Goal: Task Accomplishment & Management: Manage account settings

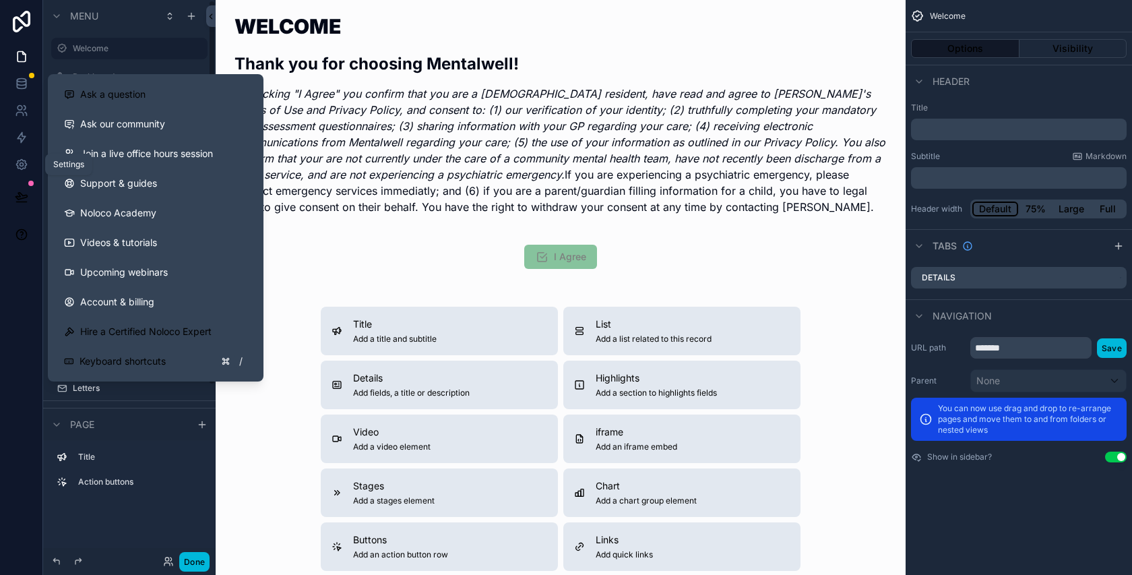
click at [28, 170] on icon at bounding box center [21, 164] width 13 height 13
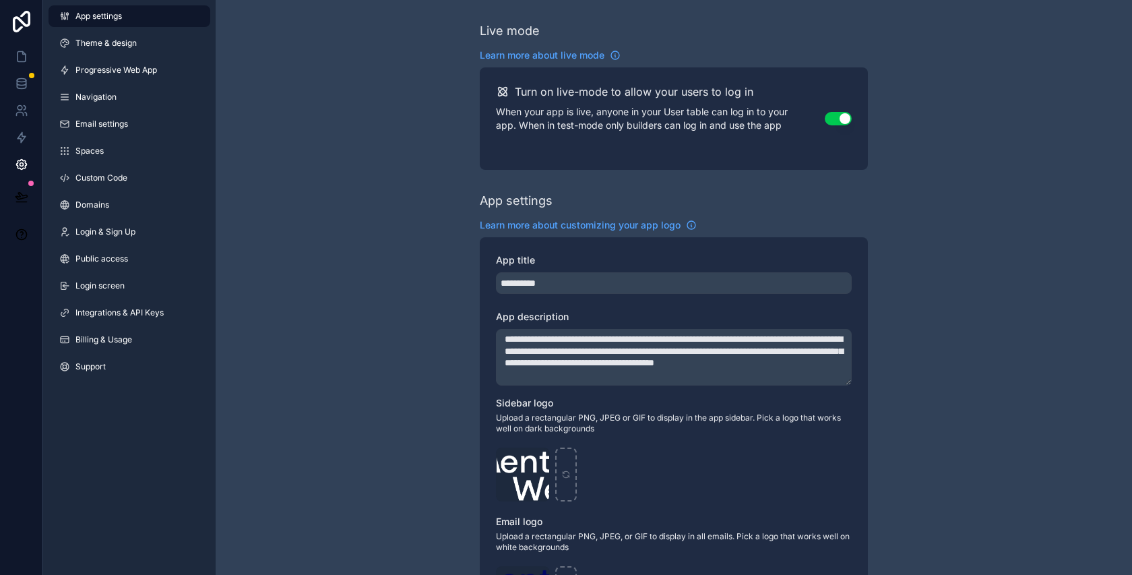
click at [104, 335] on span "Billing & Usage" at bounding box center [103, 339] width 57 height 11
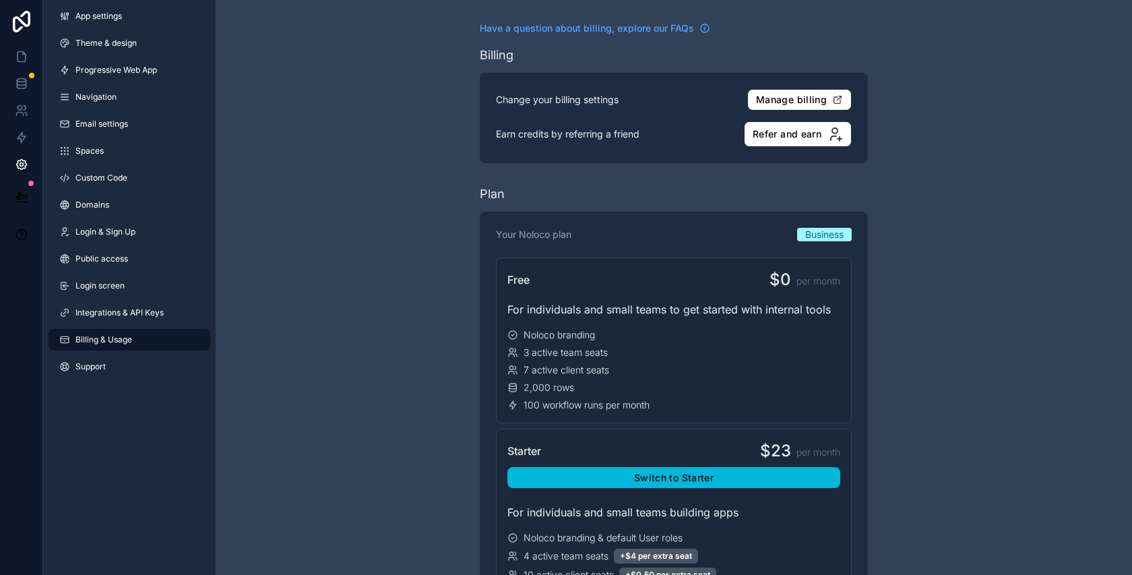
click at [131, 236] on span "Login & Sign Up" at bounding box center [105, 231] width 60 height 11
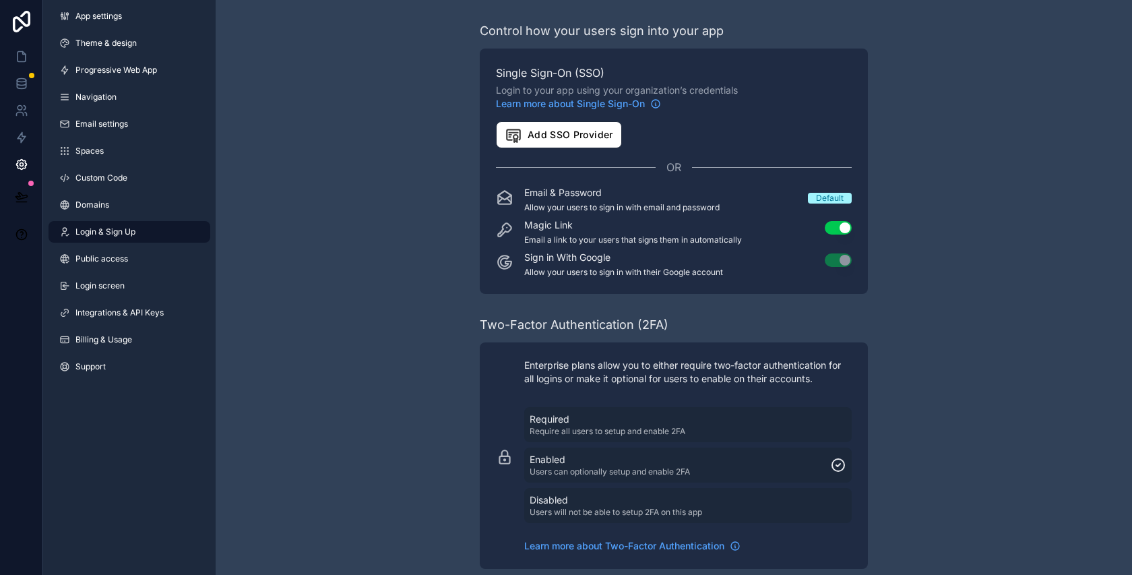
scroll to position [148, 0]
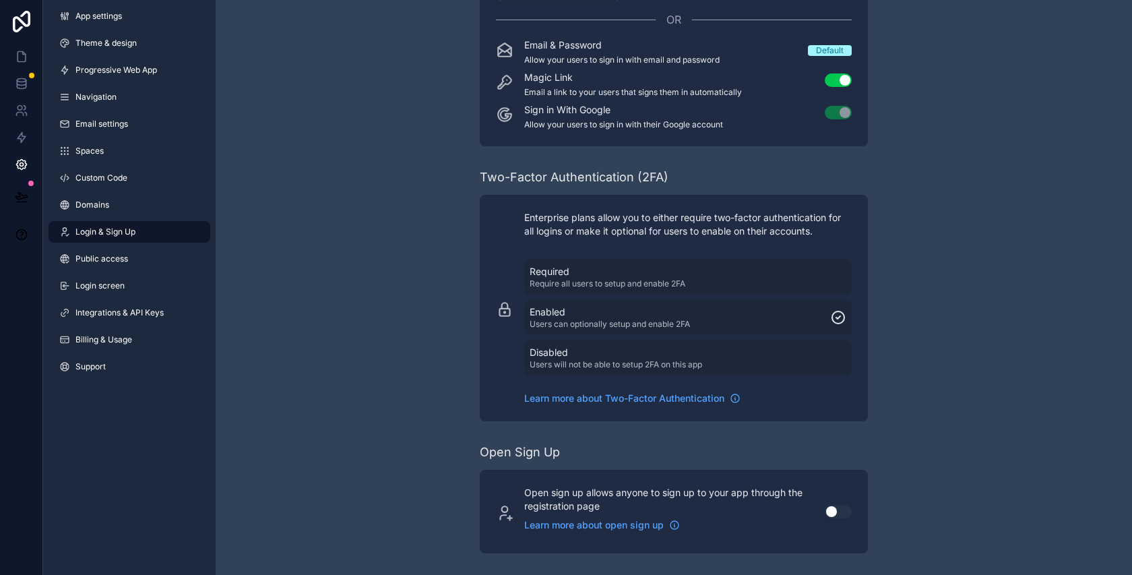
click at [923, 331] on div "Control how your users sign into your app Single Sign-On (SSO) Login to your ap…" at bounding box center [674, 213] width 916 height 722
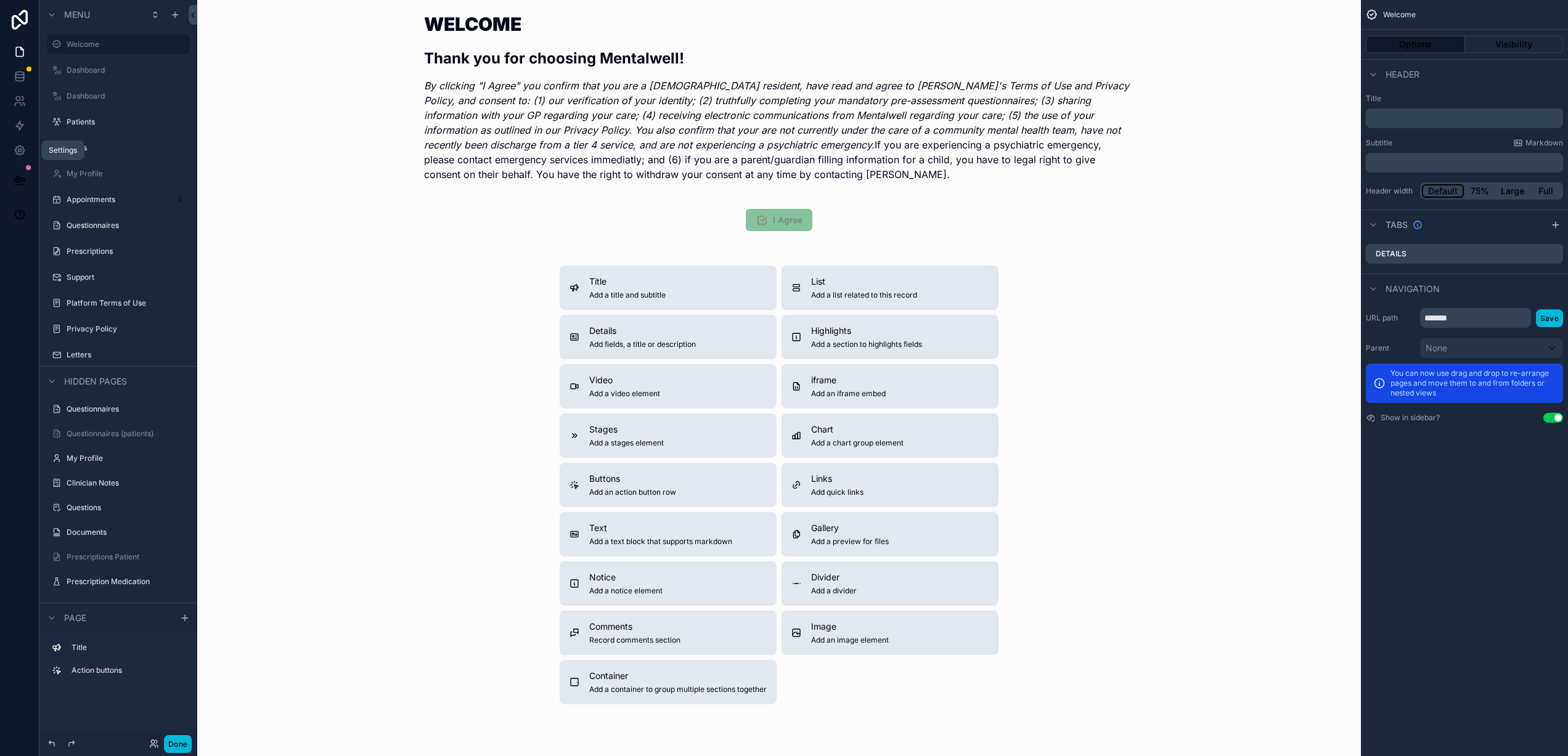
click at [18, 150] on icon at bounding box center [19, 150] width 12 height 12
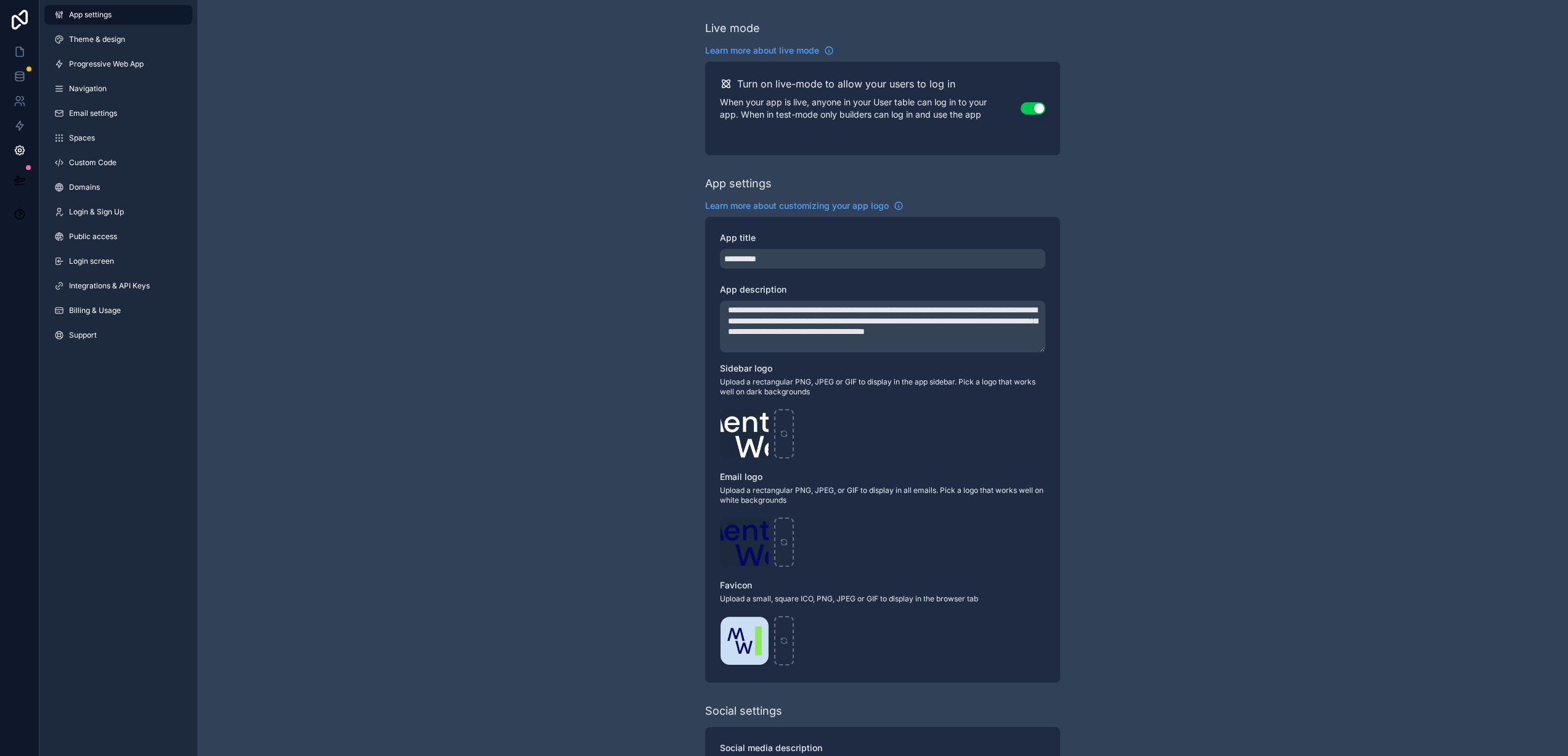
click at [82, 312] on span "Billing & Usage" at bounding box center [94, 310] width 52 height 10
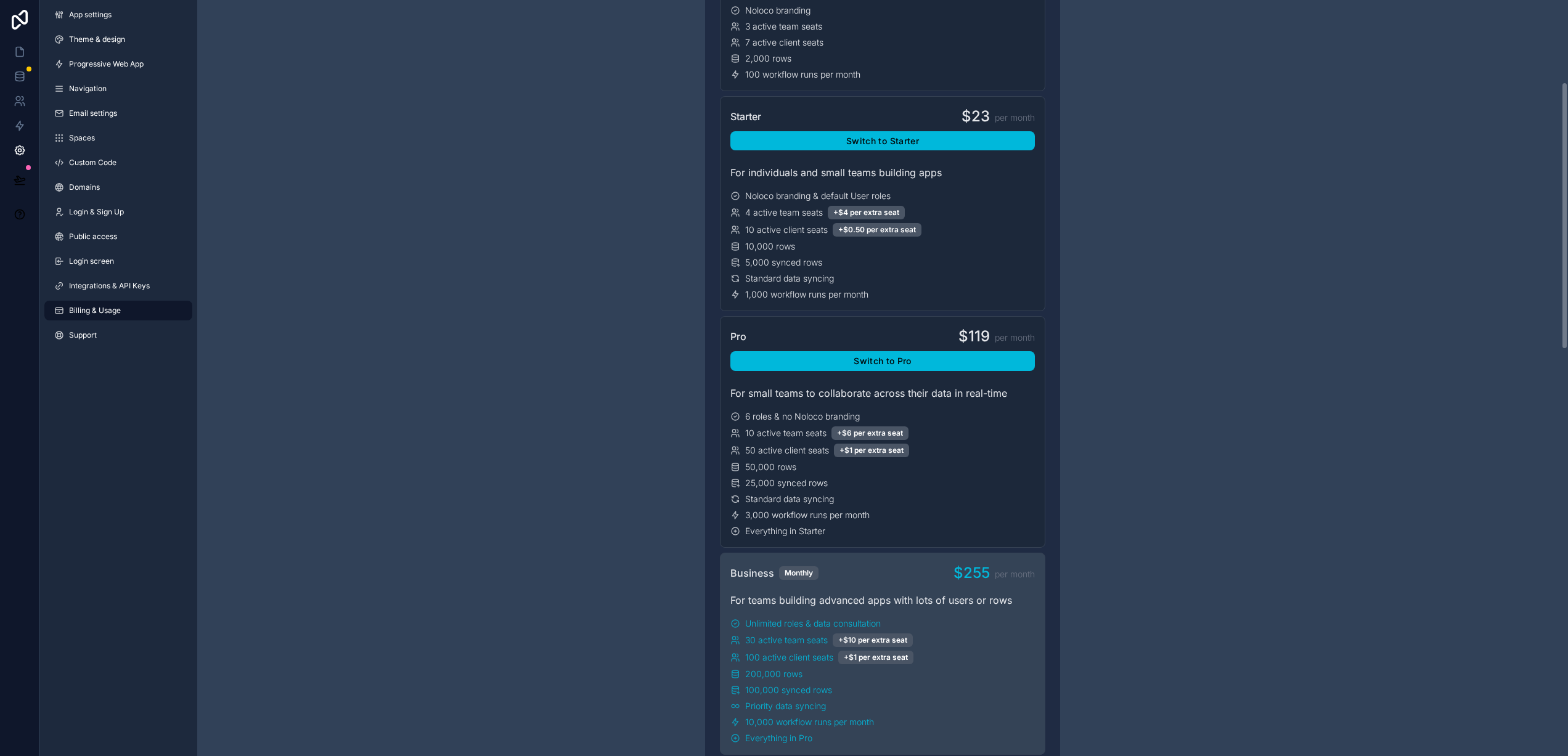
scroll to position [169, 0]
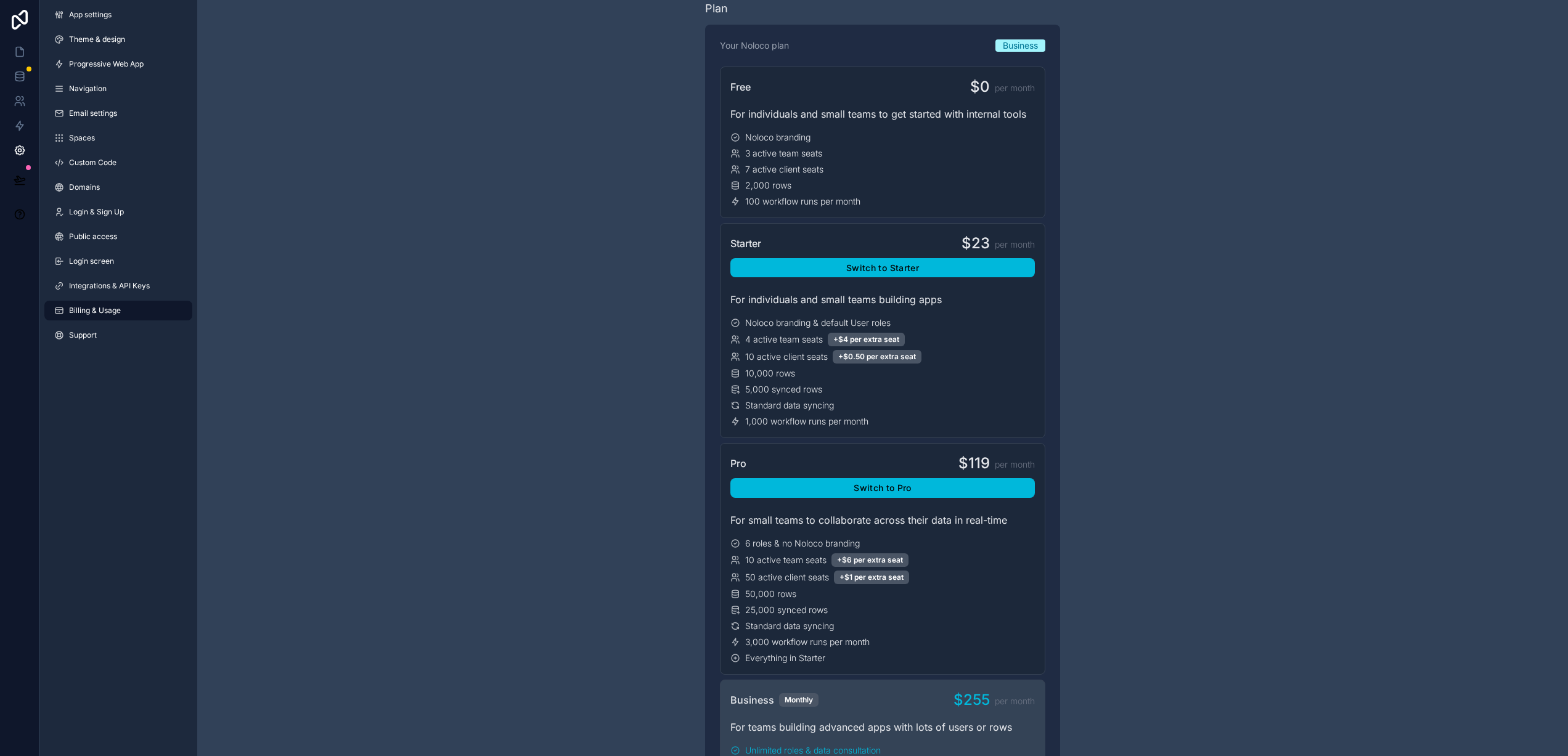
click at [102, 211] on span "Login & Sign Up" at bounding box center [96, 211] width 55 height 10
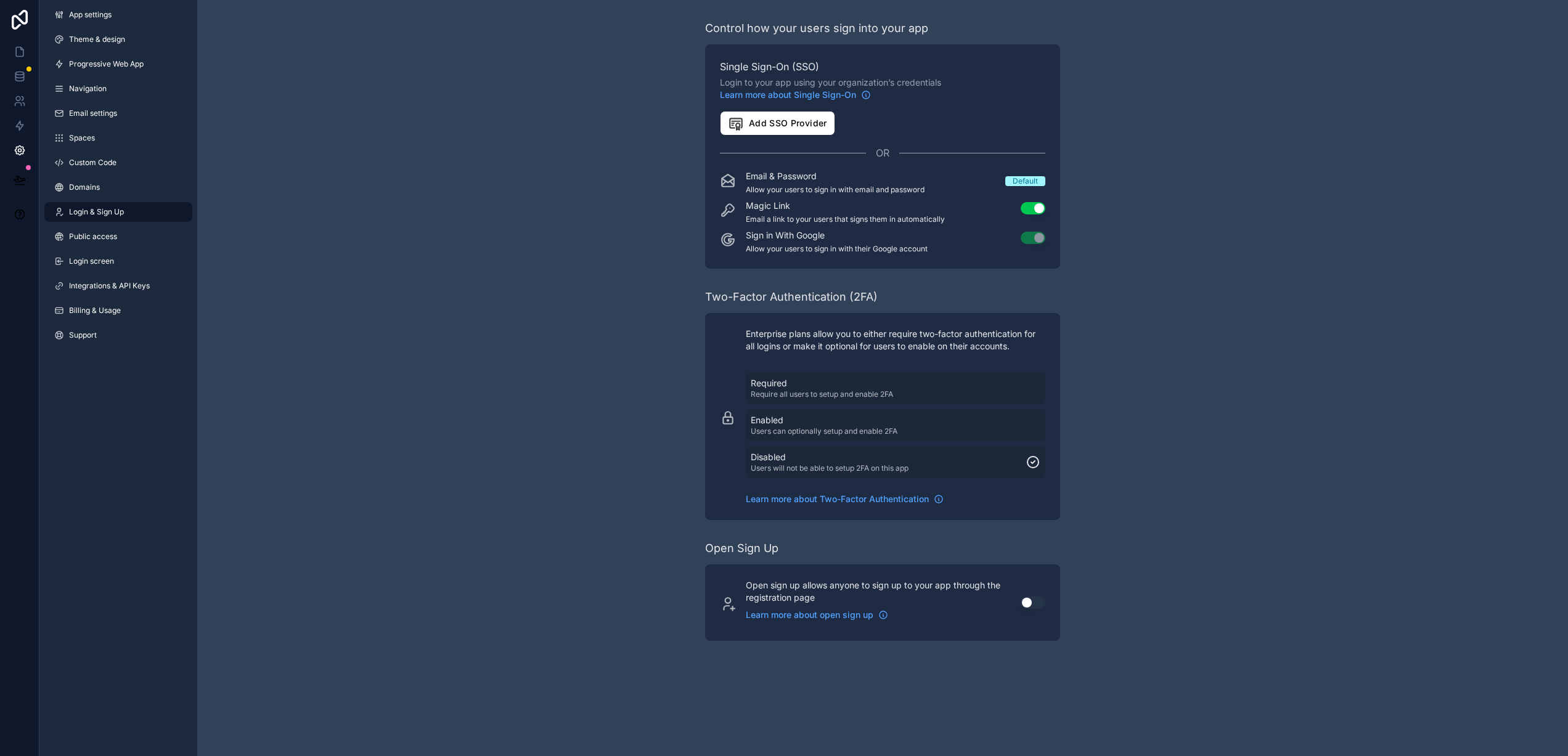
click at [952, 430] on div "Enabled Users can optionally setup and enable 2FA" at bounding box center [895, 426] width 290 height 22
click at [20, 150] on icon at bounding box center [19, 150] width 3 height 3
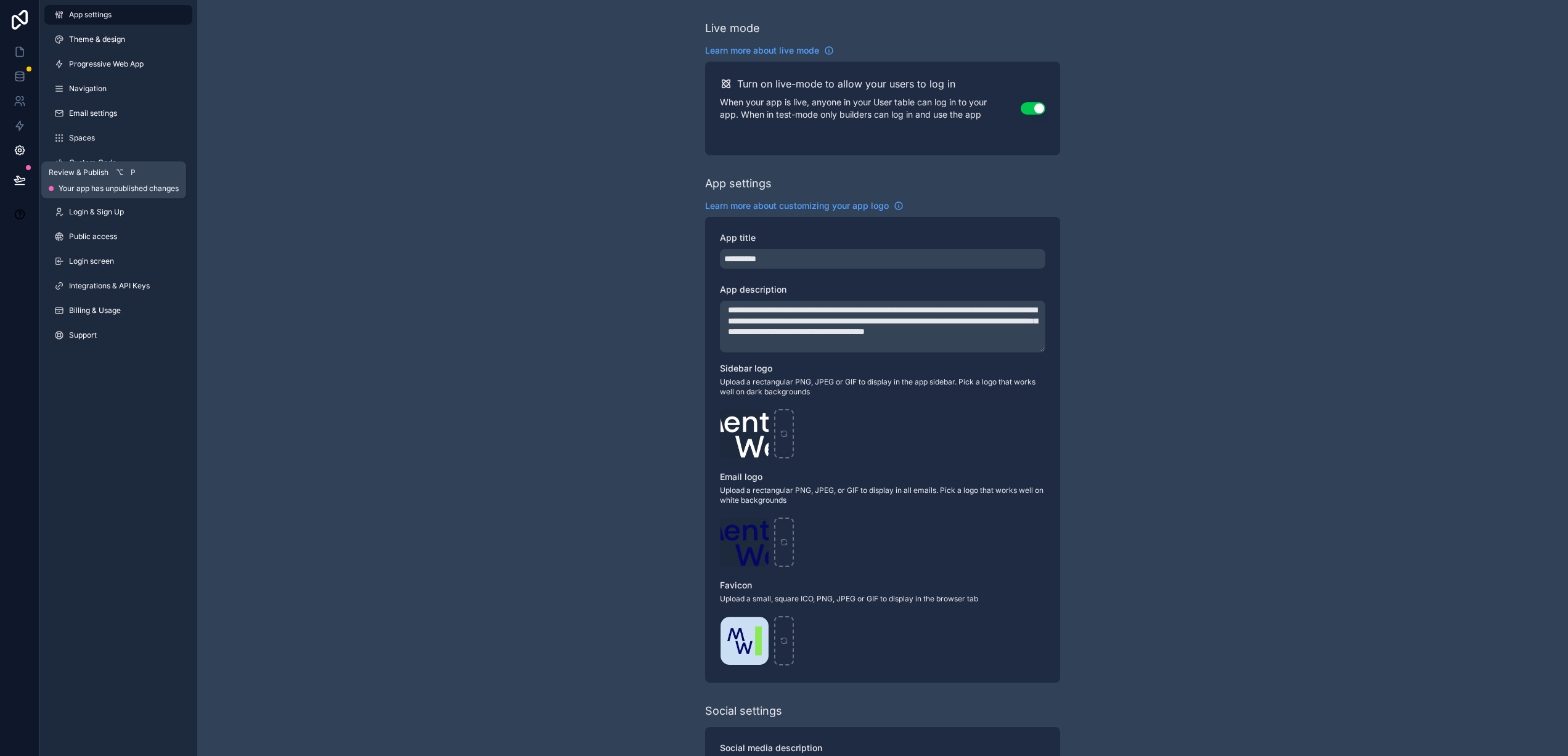
click at [22, 181] on icon at bounding box center [18, 179] width 10 height 6
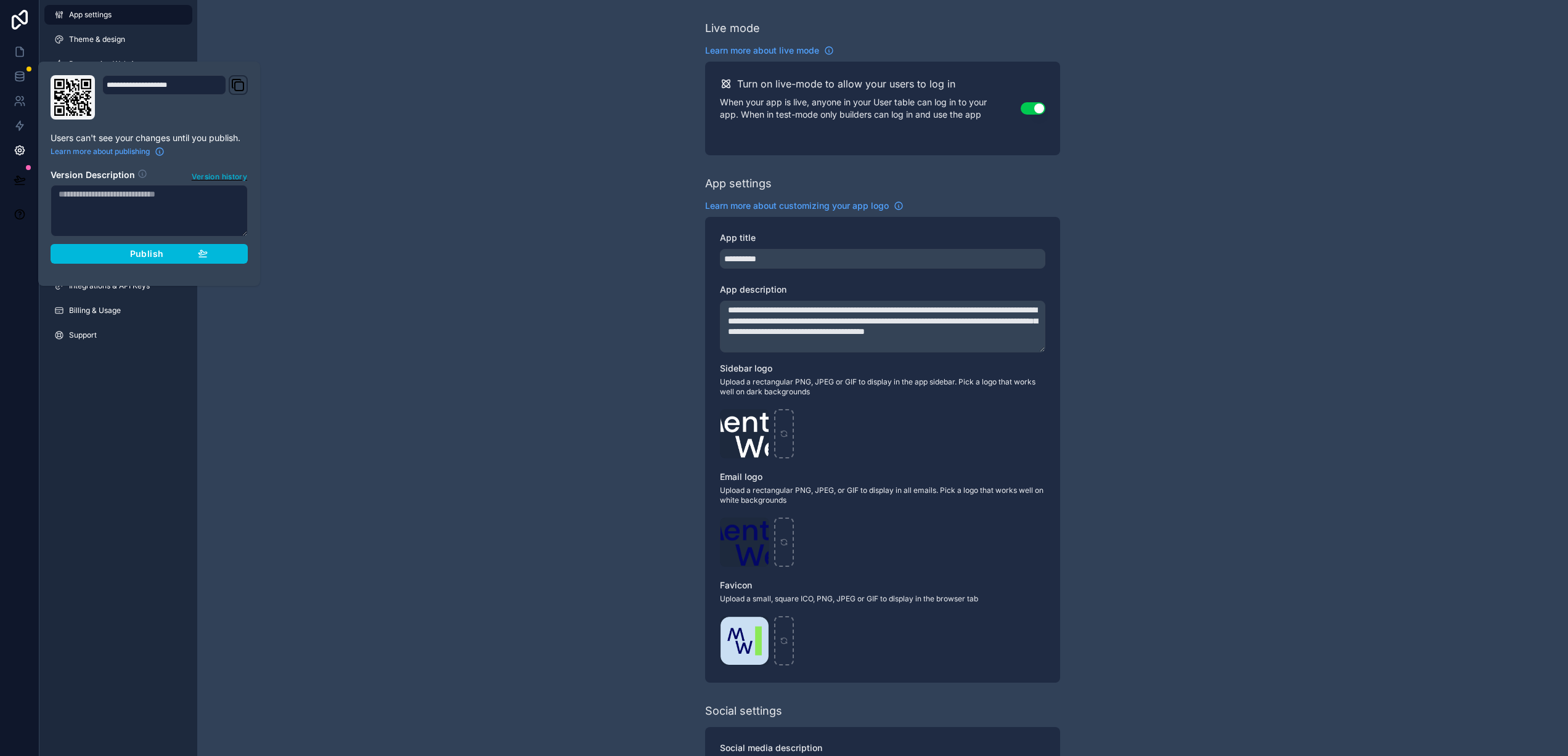
click at [232, 254] on button "Publish" at bounding box center [149, 254] width 198 height 20
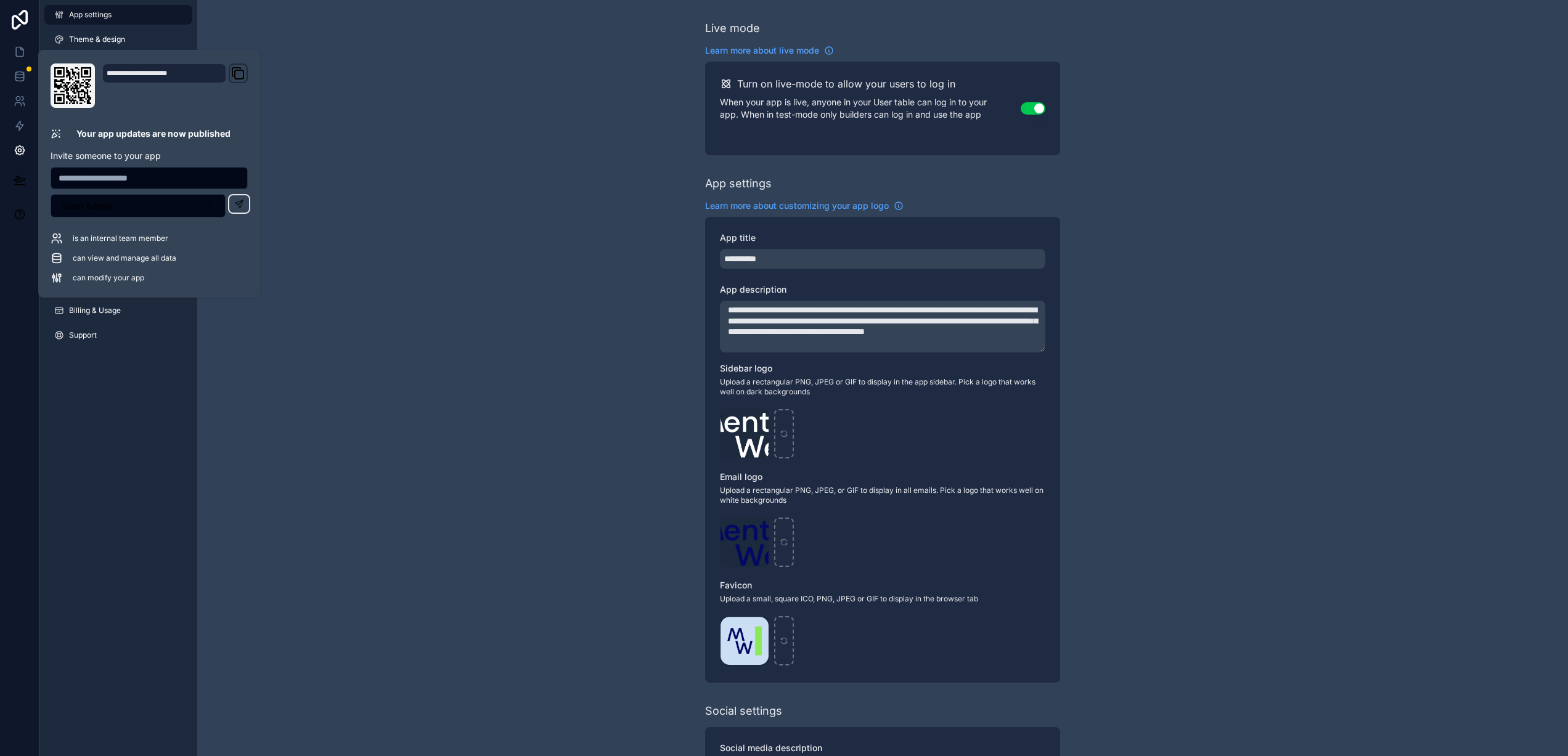
click at [274, 326] on div "**********" at bounding box center [883, 477] width 1370 height 955
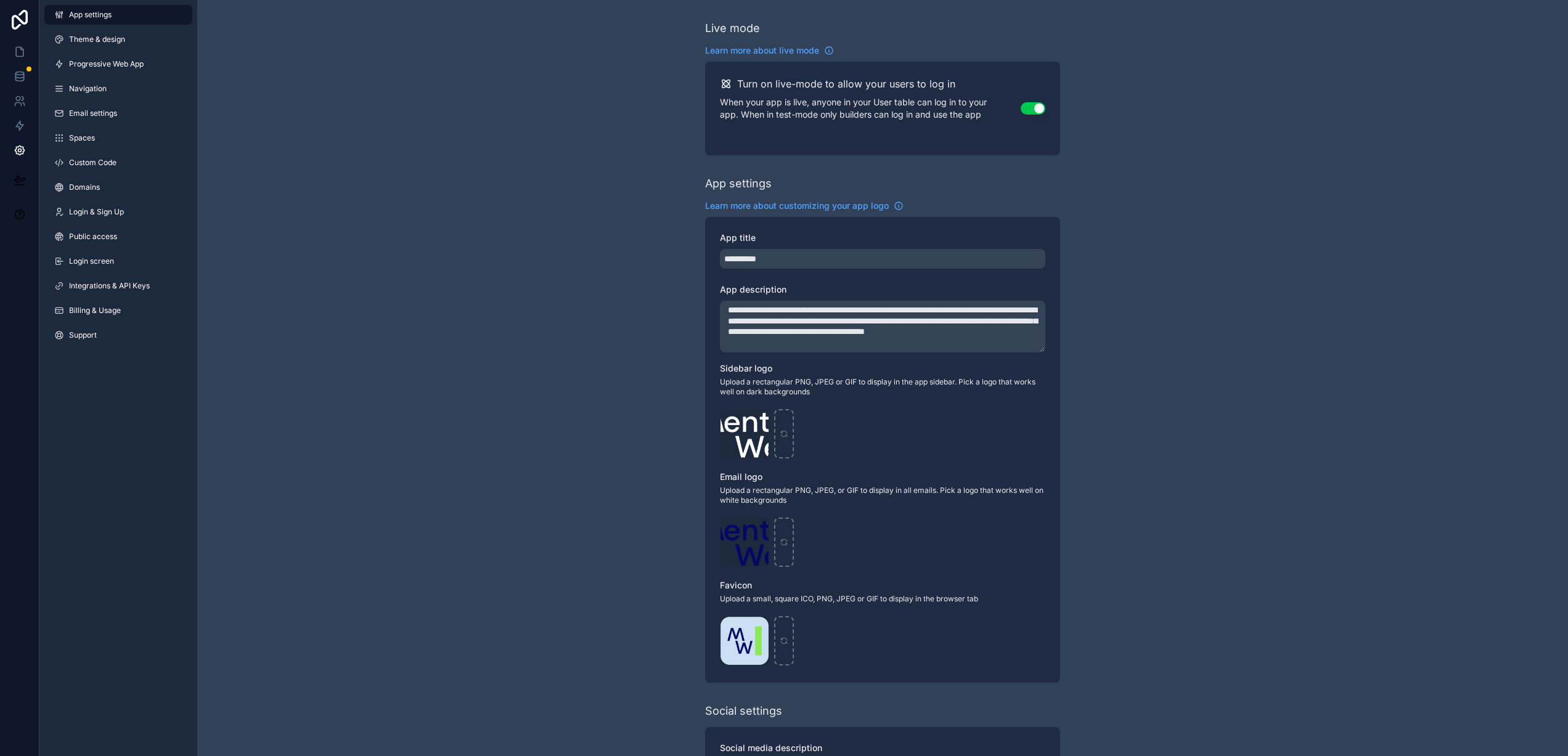
click at [159, 375] on div "App settings Theme & design Progressive Web App Navigation Email settings Space…" at bounding box center [118, 378] width 157 height 756
click at [18, 50] on icon at bounding box center [19, 51] width 12 height 12
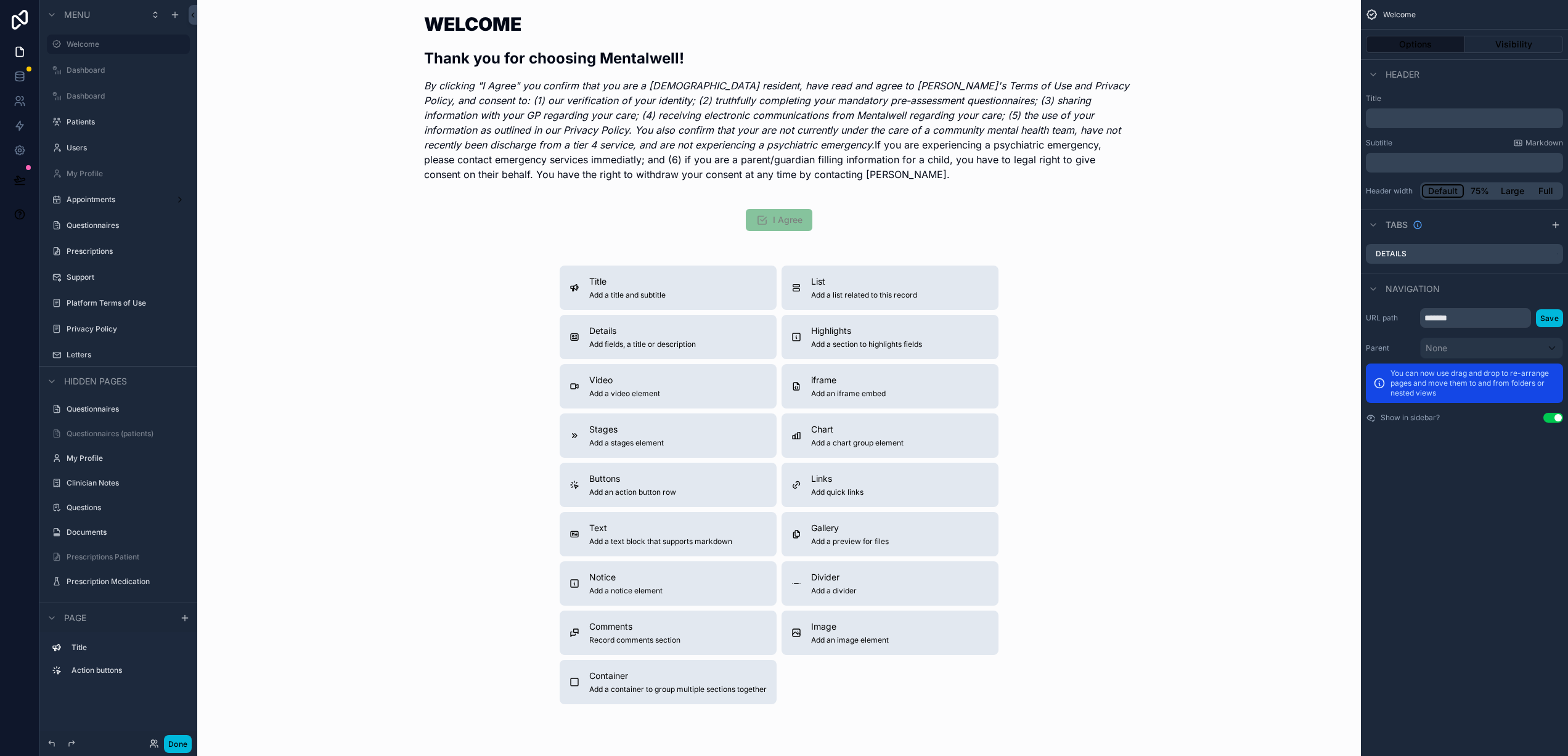
click at [79, 152] on label "Users" at bounding box center [124, 147] width 116 height 10
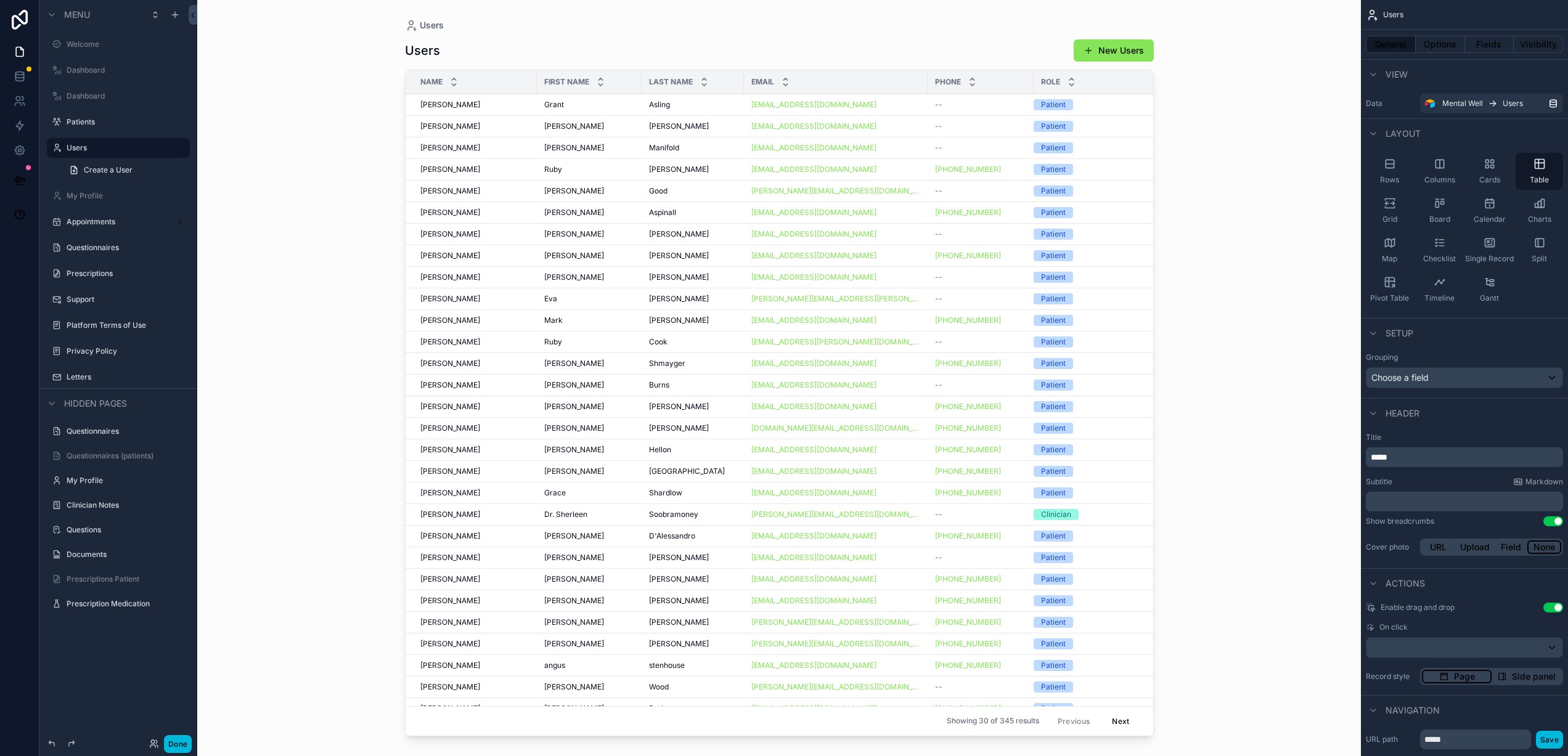
click at [1118, 49] on div "scrollable content" at bounding box center [779, 371] width 788 height 741
click at [1116, 52] on button "New Users" at bounding box center [1113, 50] width 81 height 22
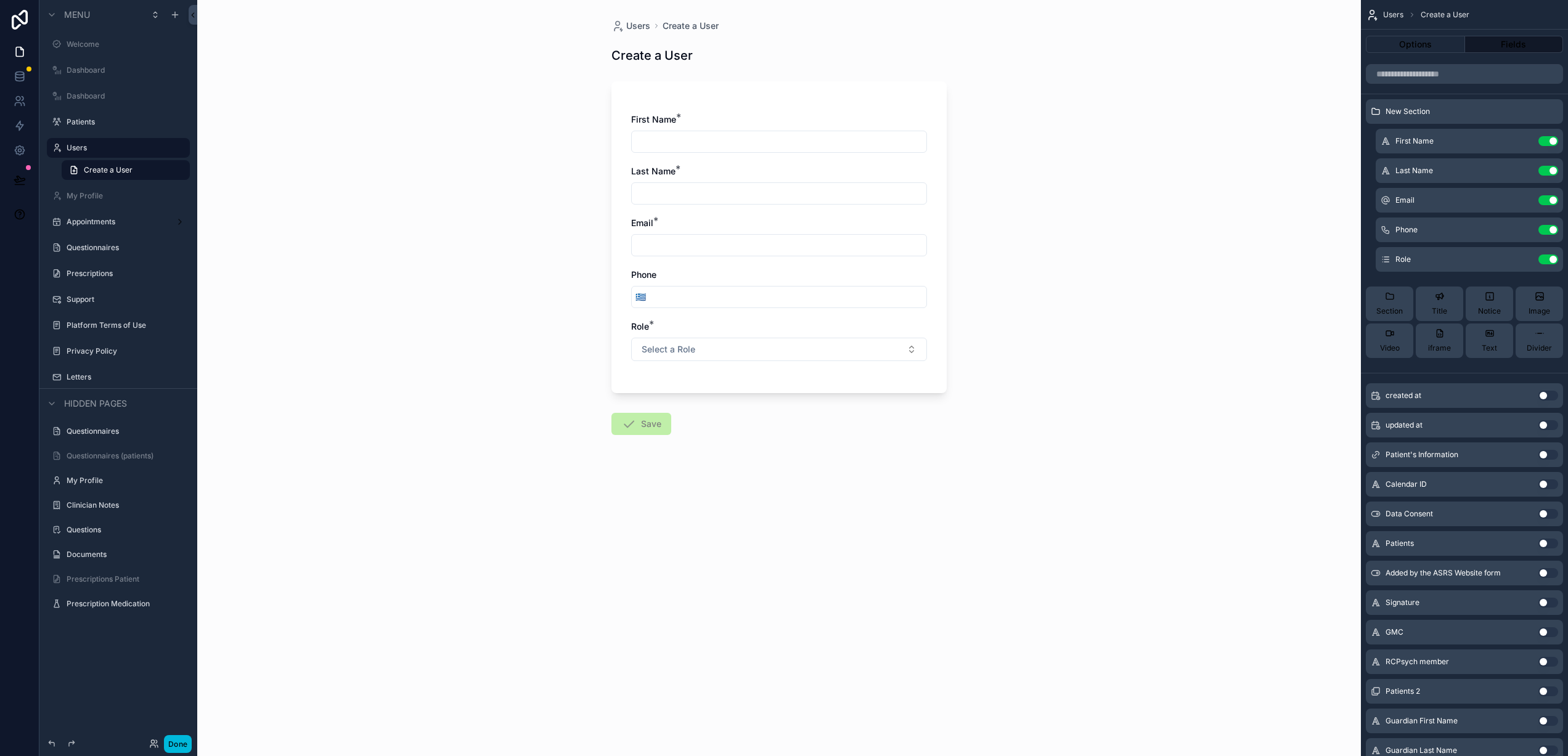
drag, startPoint x: 664, startPoint y: 141, endPoint x: 671, endPoint y: 146, distance: 8.6
click at [664, 141] on input "scrollable content" at bounding box center [779, 141] width 295 height 17
click at [711, 142] on input "******" at bounding box center [779, 141] width 295 height 17
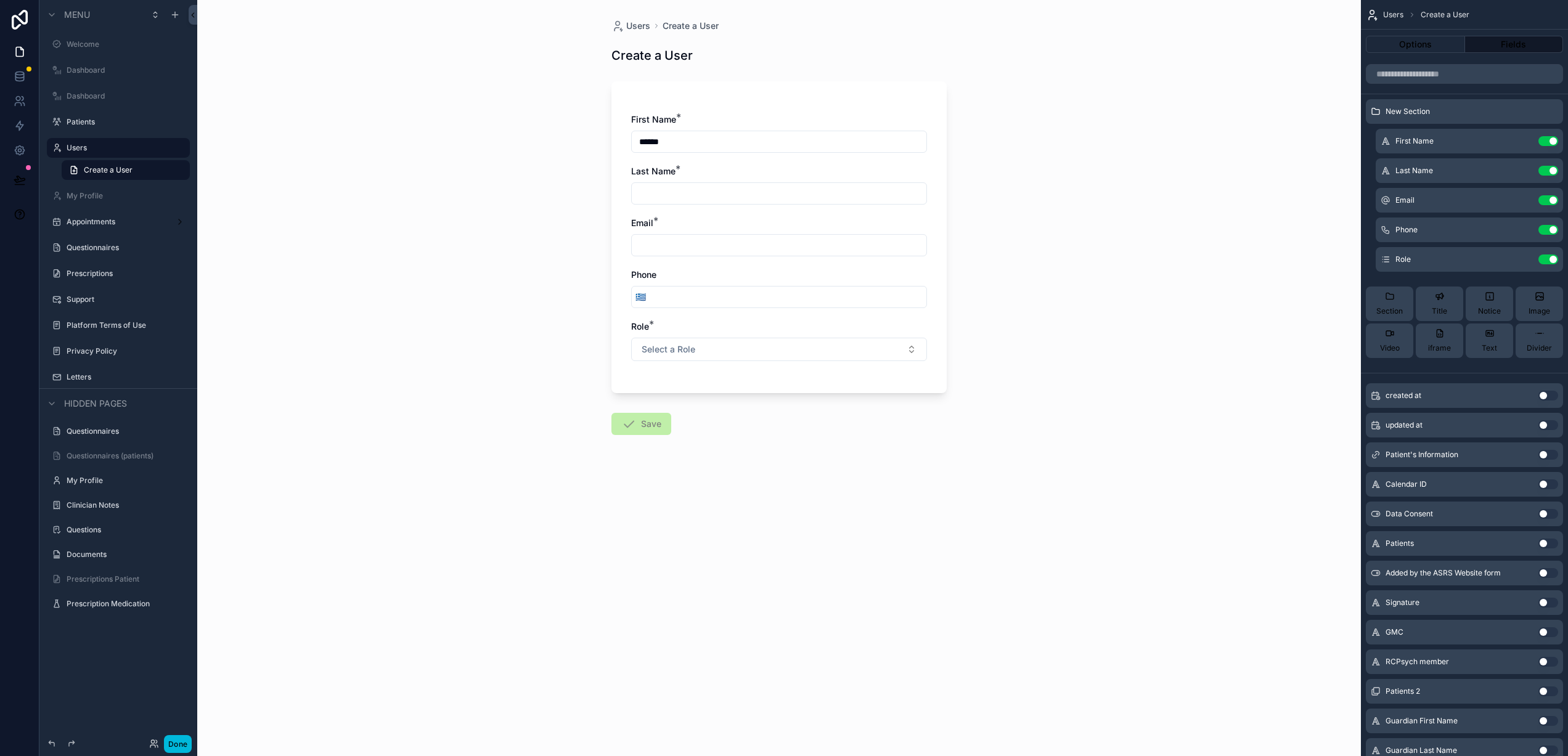
type input "******"
type input "*********"
click at [681, 248] on input "scrollable content" at bounding box center [779, 245] width 295 height 17
type input "**********"
click at [669, 293] on input "scrollable content" at bounding box center [788, 297] width 276 height 17
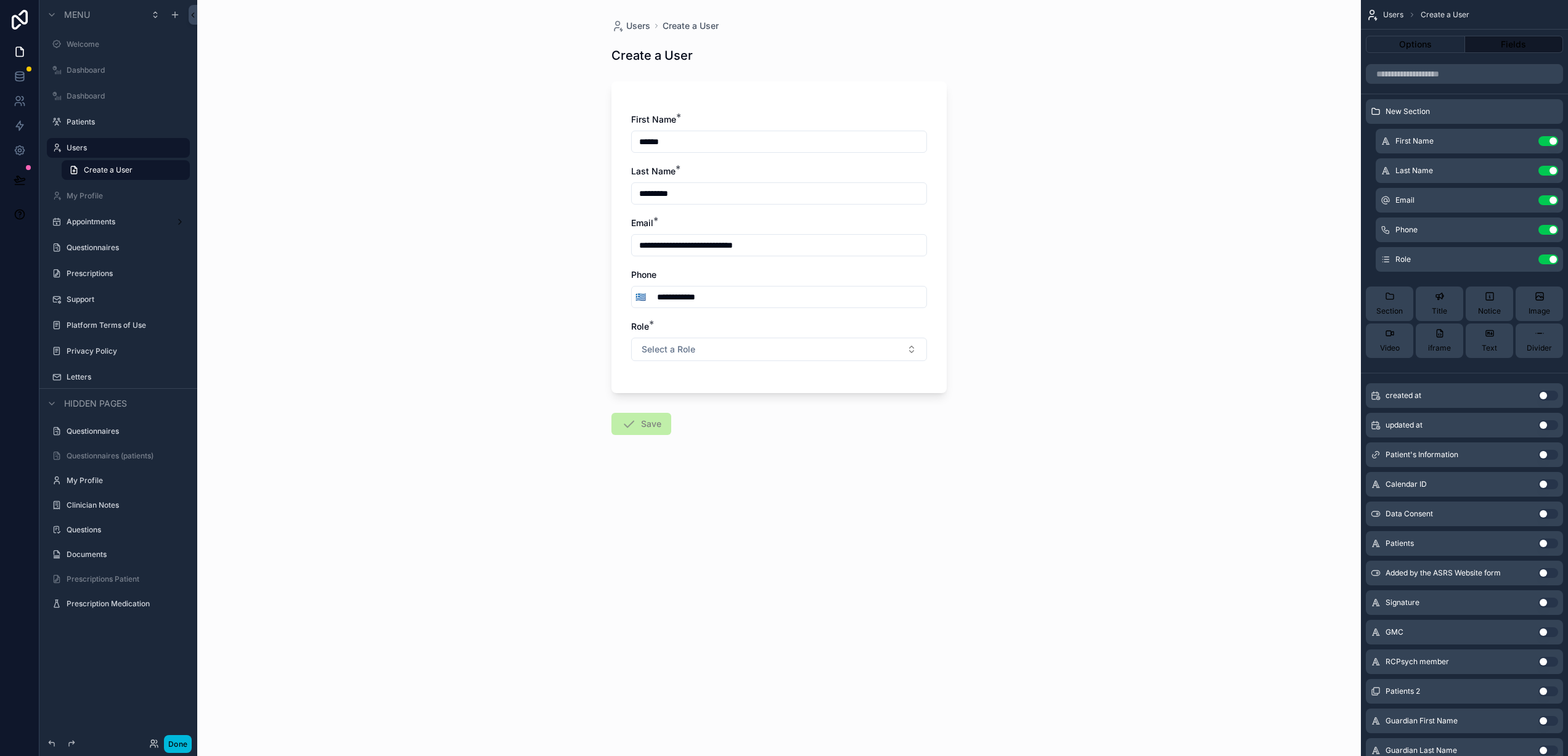
type input "**********"
click at [761, 365] on div "**********" at bounding box center [779, 243] width 295 height 260
click at [769, 349] on button "Select a Role" at bounding box center [779, 350] width 295 height 24
click at [730, 420] on div "Clinician" at bounding box center [720, 417] width 30 height 11
click at [649, 426] on button "Save" at bounding box center [640, 424] width 59 height 22
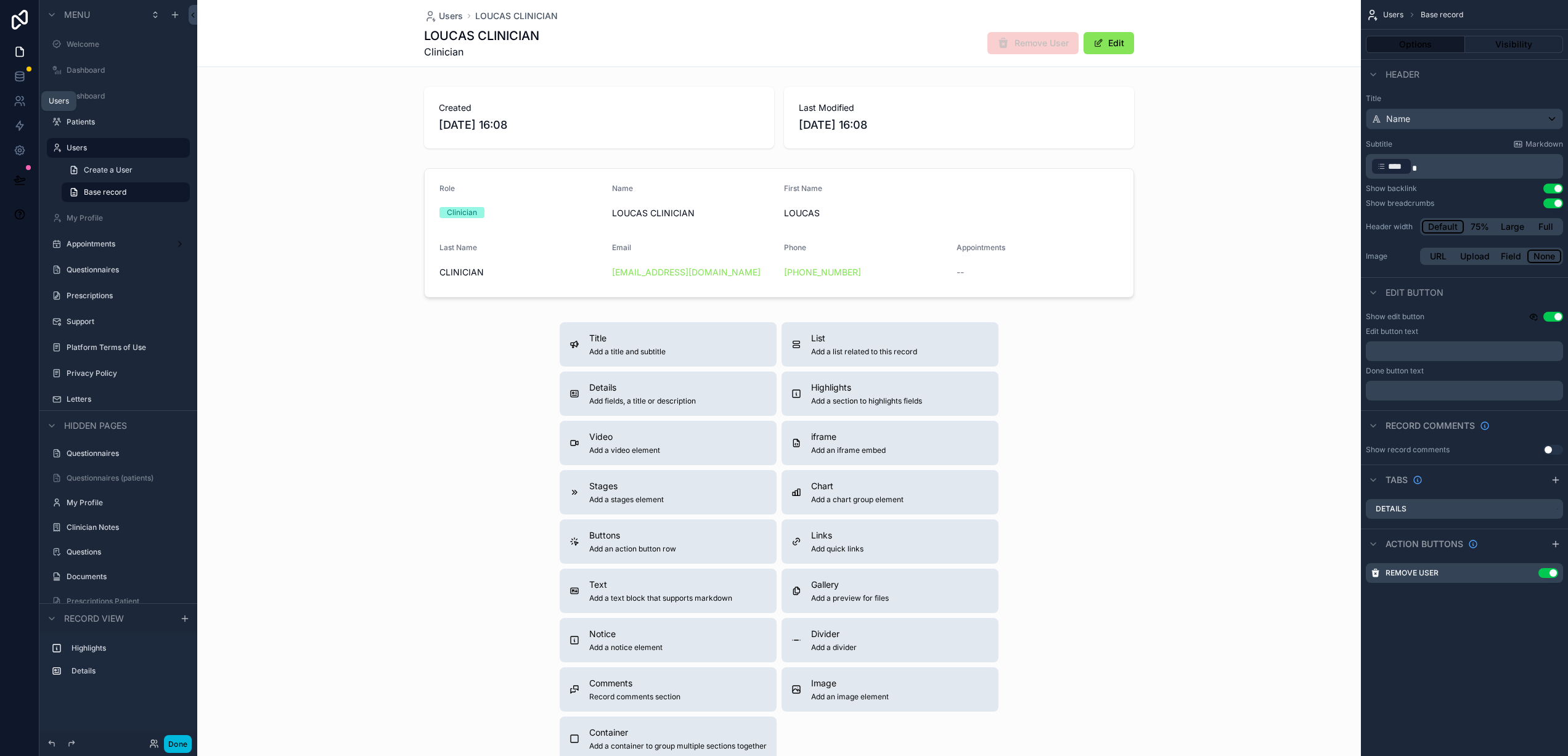
click at [22, 100] on icon at bounding box center [23, 99] width 2 height 4
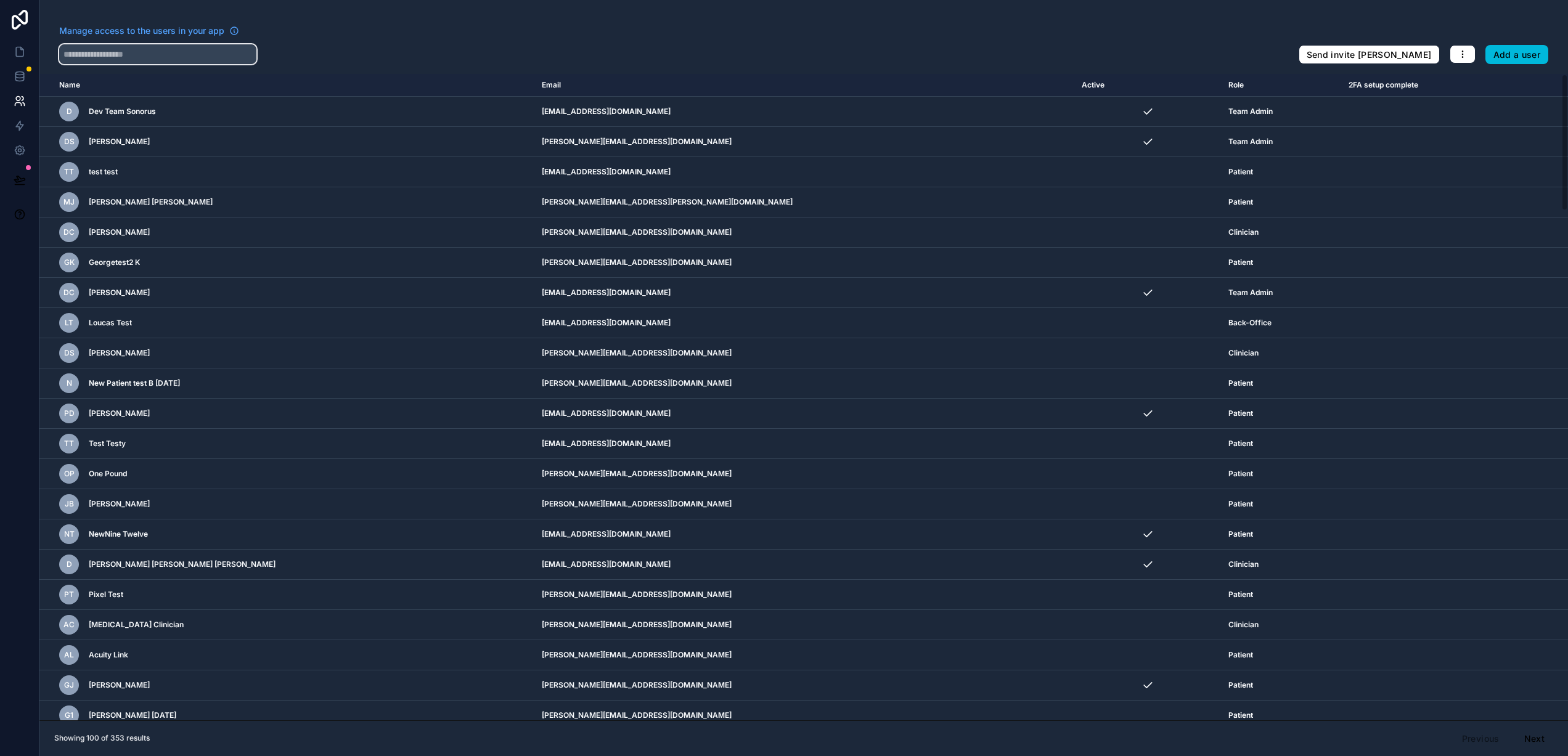
click at [133, 54] on input "text" at bounding box center [158, 54] width 198 height 20
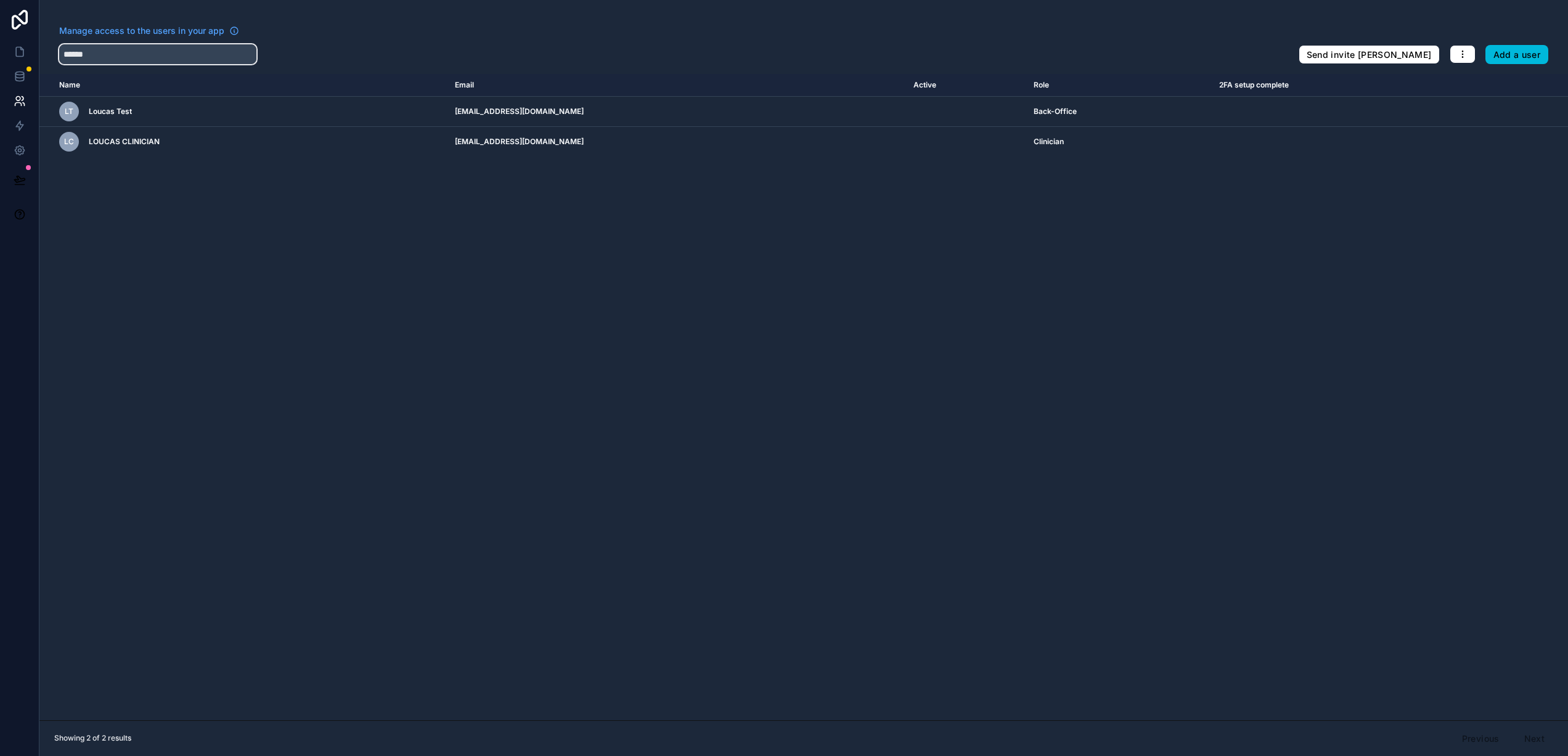
type input "******"
click at [0, 0] on icon "scrollable content" at bounding box center [0, 0] width 0 height 0
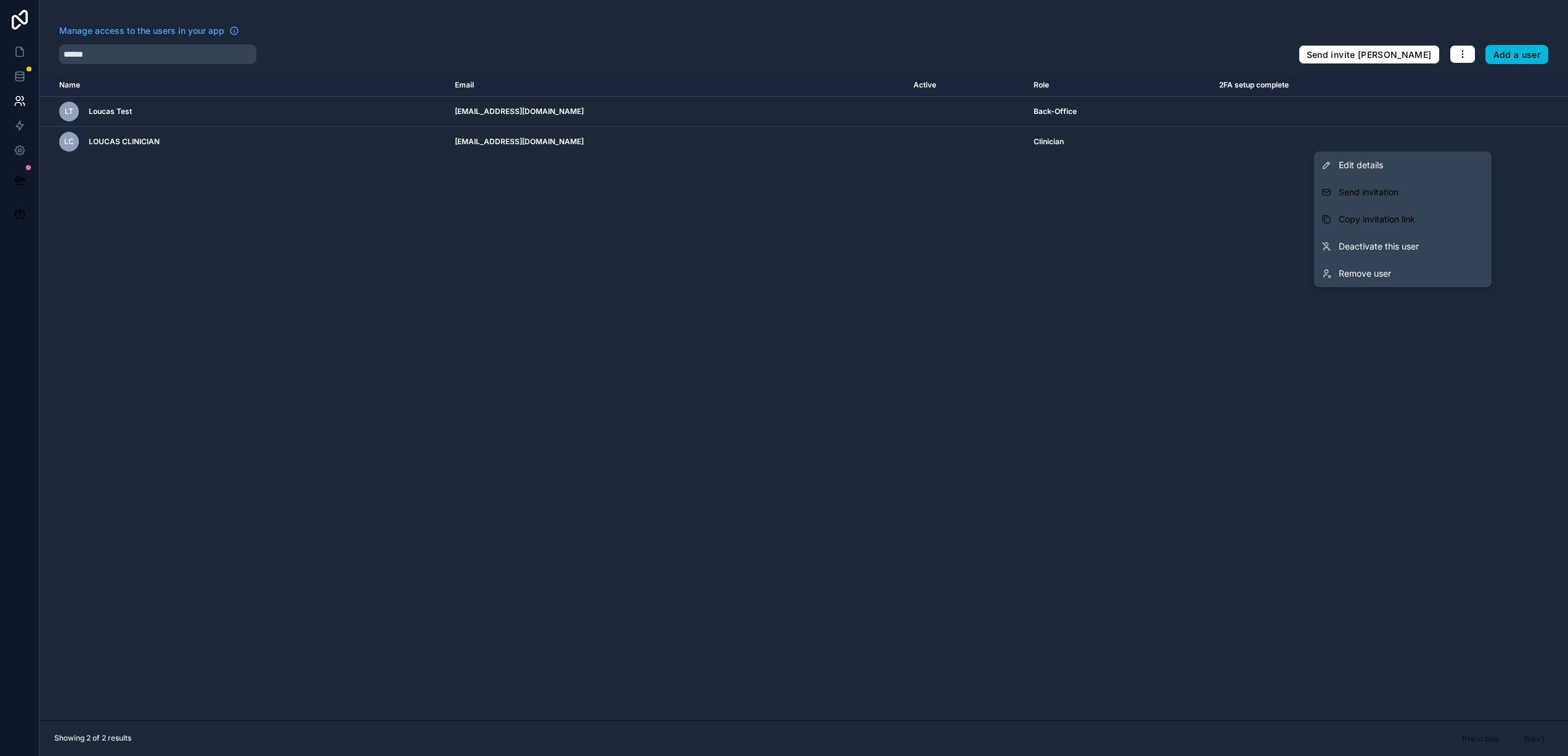
click at [0, 0] on icon "scrollable content" at bounding box center [0, 0] width 0 height 0
click at [1370, 193] on span "Send invitation" at bounding box center [1368, 191] width 59 height 12
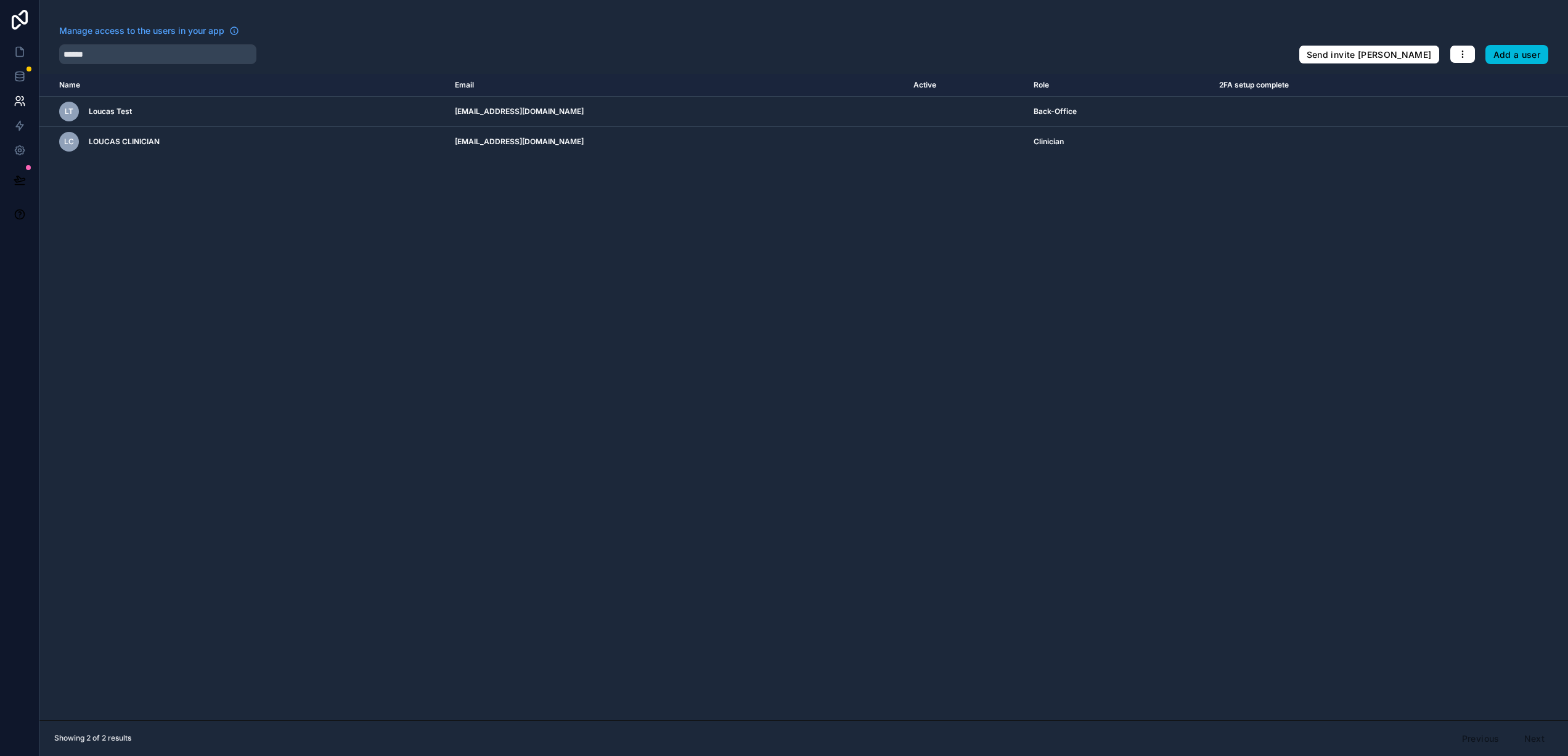
click at [998, 200] on div "Name Email Active Role 2FA setup complete [DOMAIN_NAME] [PERSON_NAME] Test [PER…" at bounding box center [803, 397] width 1528 height 647
click at [114, 63] on input "******" at bounding box center [158, 54] width 198 height 20
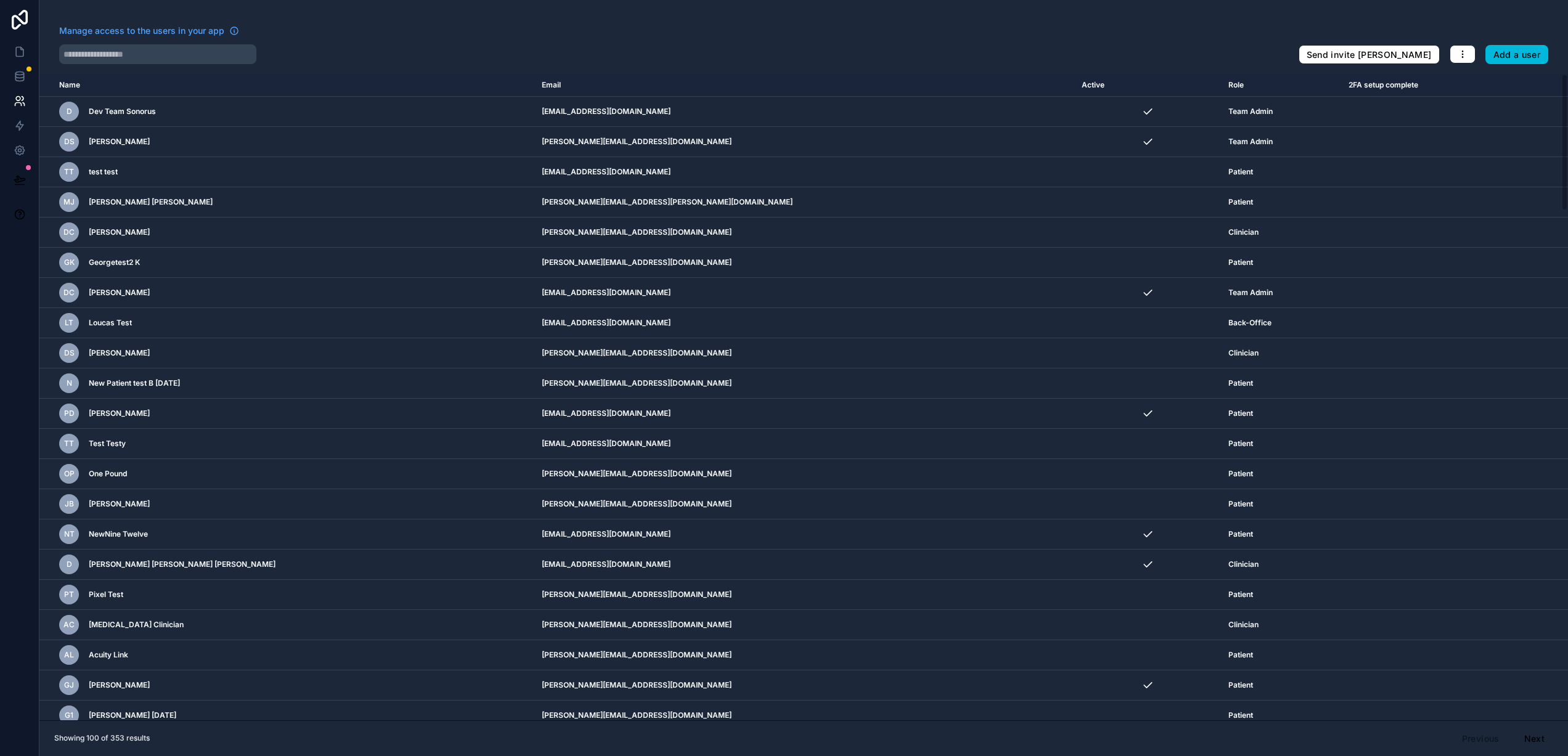
click at [0, 0] on icon "scrollable content" at bounding box center [0, 0] width 0 height 0
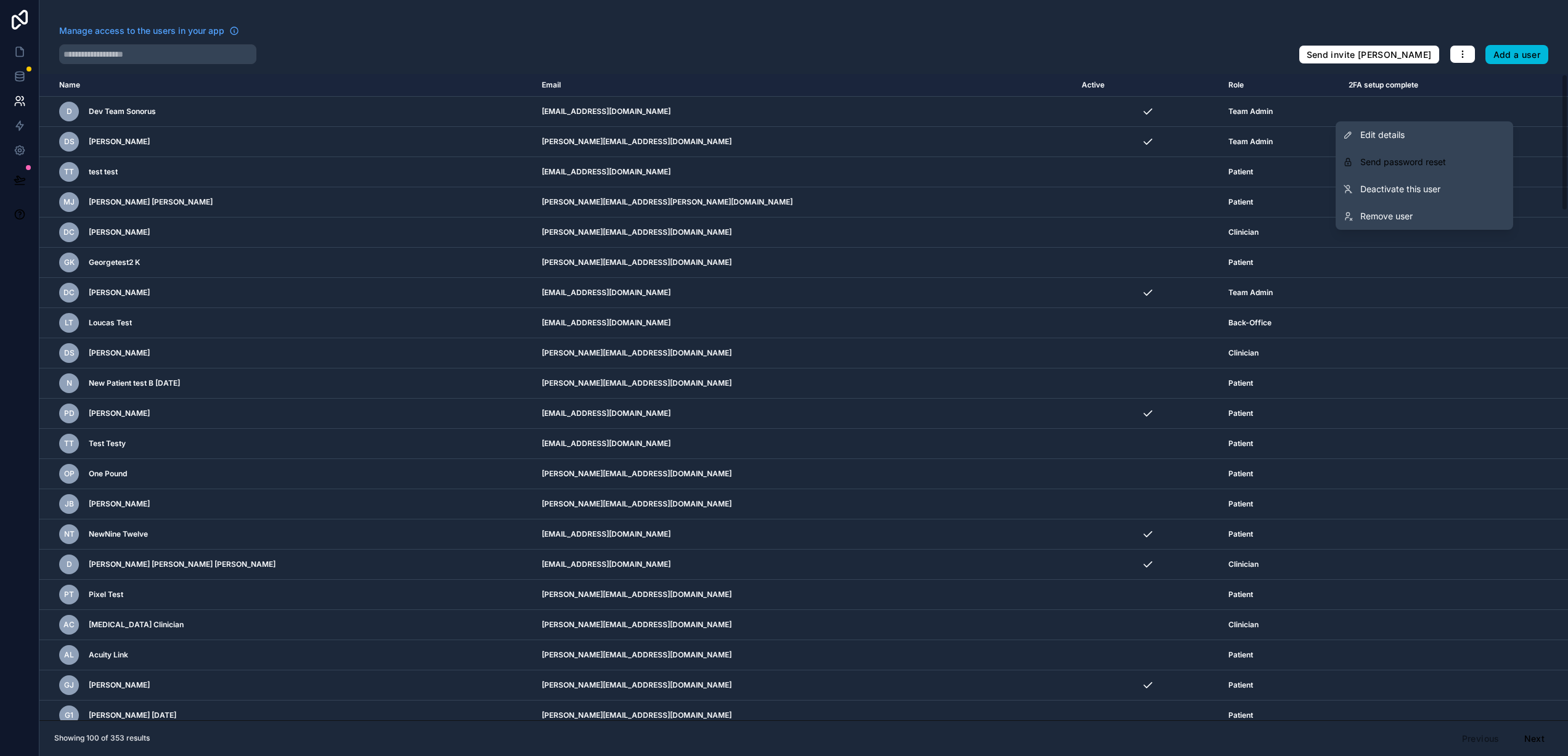
click at [1341, 109] on td "scrollable content" at bounding box center [1426, 112] width 171 height 30
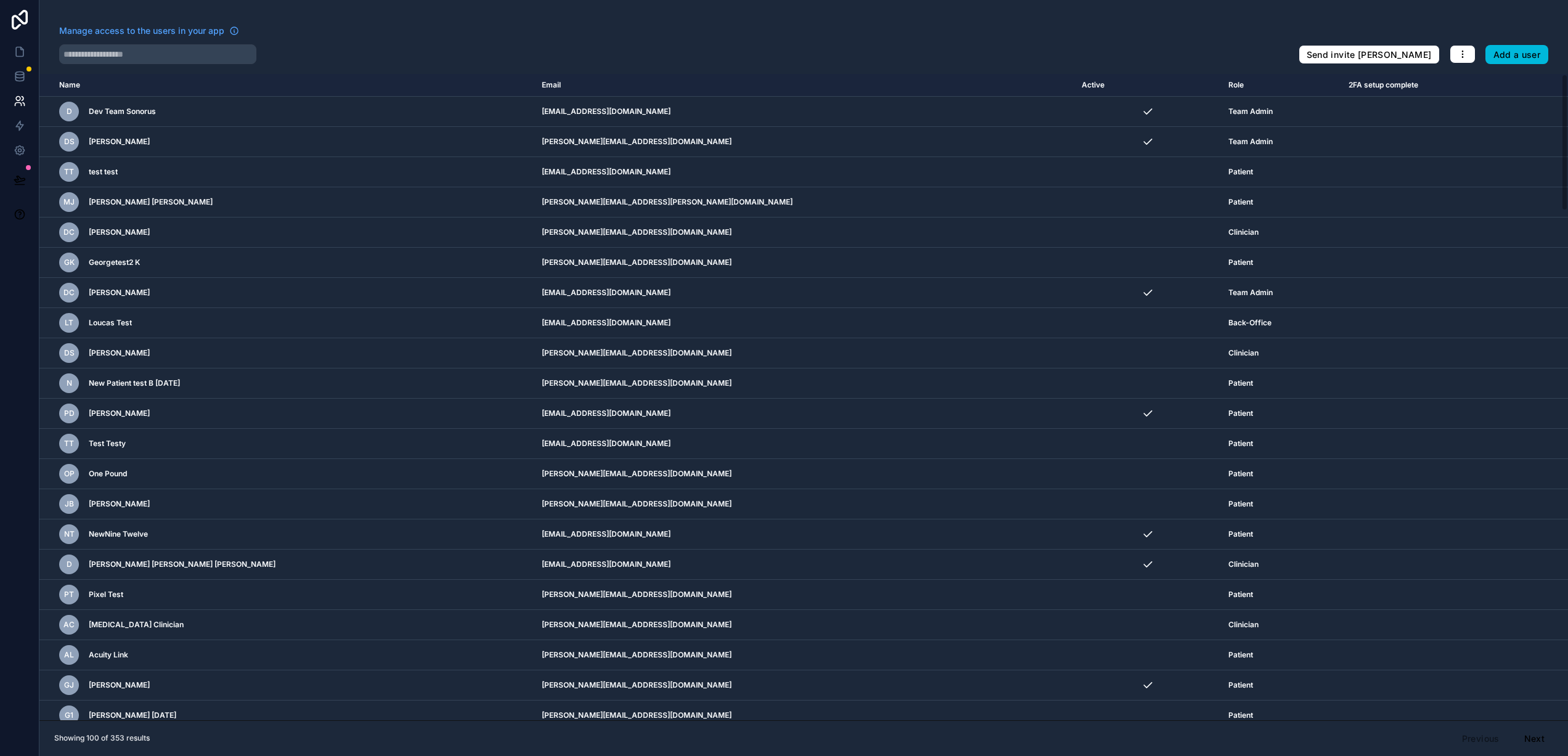
click at [1341, 114] on td "scrollable content" at bounding box center [1426, 112] width 171 height 30
drag, startPoint x: 590, startPoint y: 173, endPoint x: 688, endPoint y: 178, distance: 98.1
click at [688, 178] on td "[EMAIL_ADDRESS][DOMAIN_NAME]" at bounding box center [804, 172] width 540 height 30
copy td "[EMAIL_ADDRESS][DOMAIN_NAME]"
